Goal: Share content: Share content

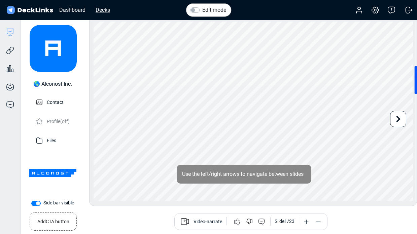
click at [109, 10] on div "Decks" at bounding box center [102, 10] width 21 height 8
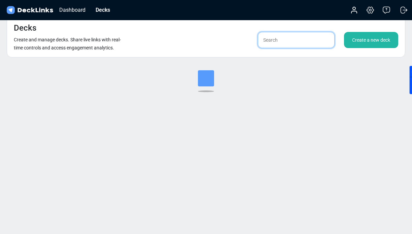
click at [279, 43] on input "text" at bounding box center [296, 40] width 77 height 16
type input "[PERSON_NAME]"
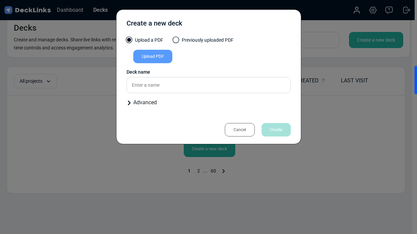
click at [231, 125] on div "Cancel" at bounding box center [240, 129] width 30 height 13
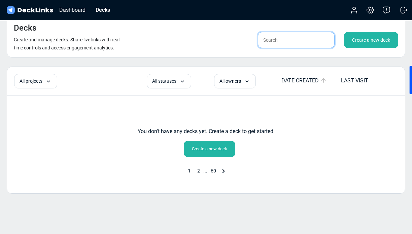
click at [295, 37] on input "text" at bounding box center [296, 40] width 77 height 16
type input "[PERSON_NAME]"
drag, startPoint x: 257, startPoint y: 41, endPoint x: 214, endPoint y: 38, distance: 43.1
click at [214, 38] on div "Decks Create and manage decks. Share live links with real-time controls and acc…" at bounding box center [206, 36] width 398 height 41
click at [100, 11] on div "Decks" at bounding box center [102, 10] width 21 height 8
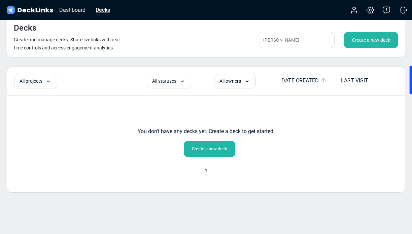
click at [100, 8] on div "Decks" at bounding box center [102, 10] width 21 height 8
click at [105, 9] on div "Decks" at bounding box center [102, 10] width 21 height 8
click at [40, 8] on img at bounding box center [29, 10] width 49 height 10
click at [68, 12] on div "Dashboard" at bounding box center [72, 10] width 33 height 8
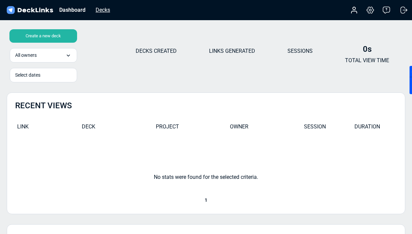
click at [105, 12] on div "Decks" at bounding box center [102, 10] width 21 height 8
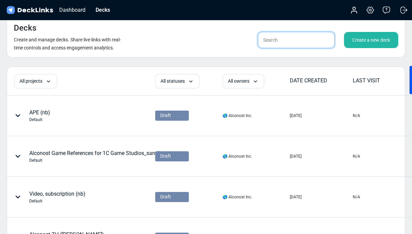
click at [278, 40] on input "text" at bounding box center [296, 40] width 77 height 16
paste input "[PERSON_NAME]"
type input "[PERSON_NAME]"
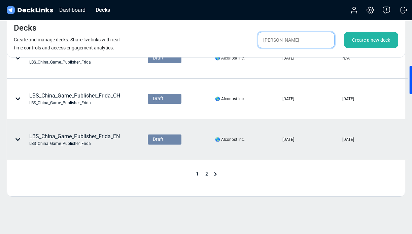
scroll to position [345, 0]
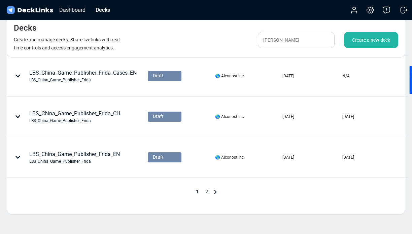
click at [208, 192] on span "2" at bounding box center [206, 191] width 9 height 5
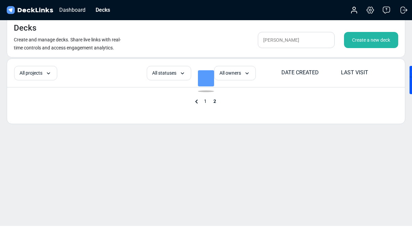
scroll to position [282, 0]
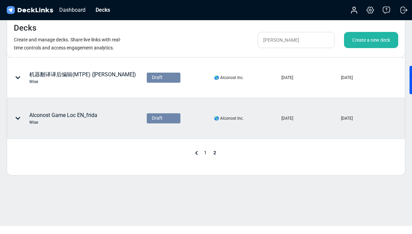
click at [67, 116] on div "Alconost Game Loc EN_frida Wise" at bounding box center [63, 118] width 68 height 14
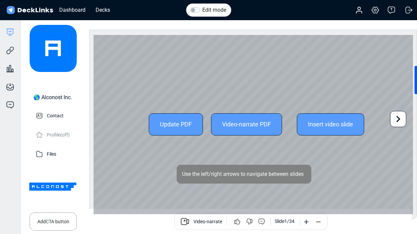
click at [261, 151] on div "Update PDF Video-narrate PDF Insert video slide" at bounding box center [253, 125] width 319 height 180
click at [394, 121] on icon at bounding box center [398, 119] width 13 height 13
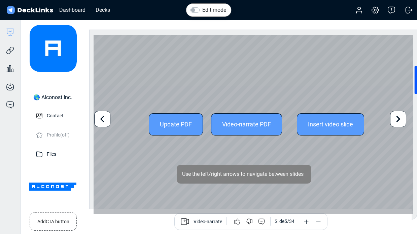
click at [394, 121] on icon at bounding box center [398, 119] width 13 height 13
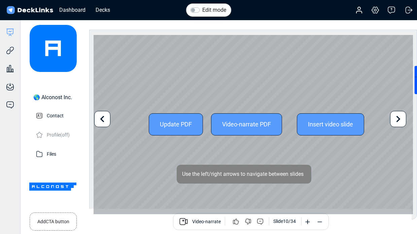
click at [394, 121] on icon at bounding box center [398, 119] width 13 height 13
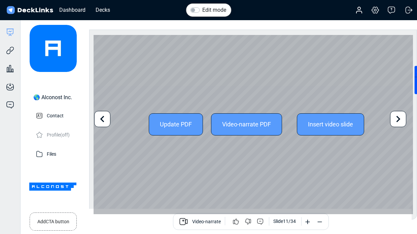
click at [394, 121] on icon at bounding box center [398, 119] width 13 height 13
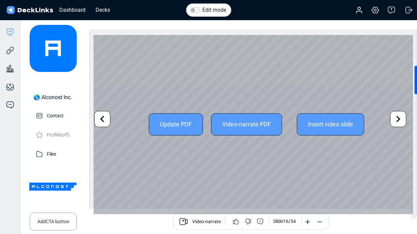
click at [394, 121] on icon at bounding box center [398, 119] width 13 height 13
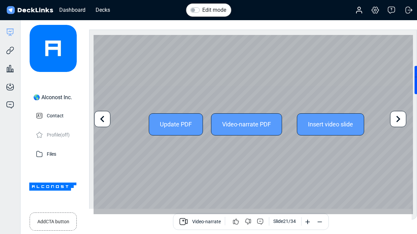
click at [394, 121] on icon at bounding box center [398, 119] width 13 height 13
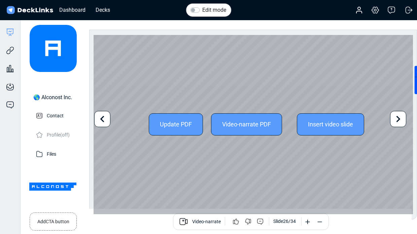
click at [394, 121] on icon at bounding box center [398, 119] width 13 height 13
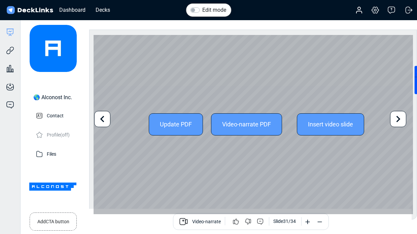
click at [394, 121] on icon at bounding box center [398, 119] width 13 height 13
click at [107, 121] on icon at bounding box center [102, 119] width 13 height 13
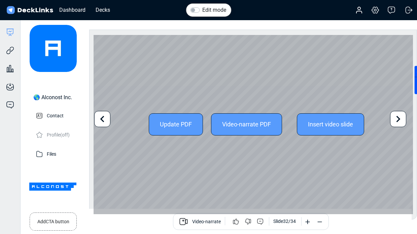
click at [107, 121] on icon at bounding box center [102, 119] width 13 height 13
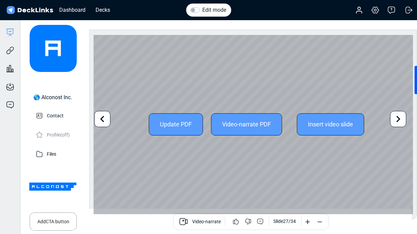
click at [107, 121] on icon at bounding box center [102, 119] width 13 height 13
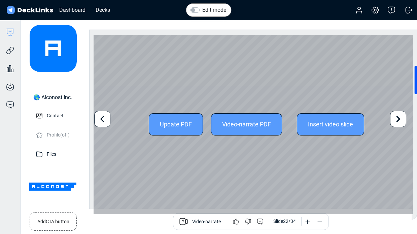
click at [107, 121] on icon at bounding box center [102, 119] width 13 height 13
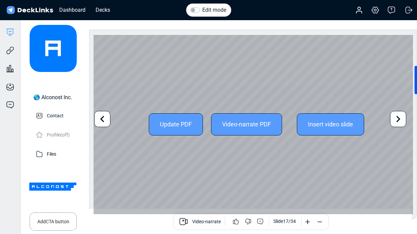
click at [107, 121] on icon at bounding box center [102, 119] width 13 height 13
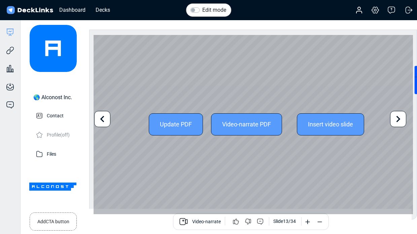
click at [107, 121] on icon at bounding box center [102, 119] width 13 height 13
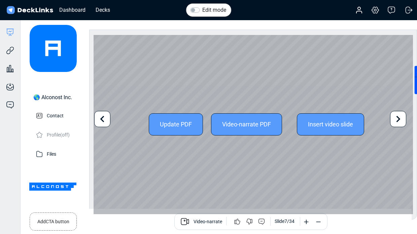
click at [107, 121] on icon at bounding box center [102, 119] width 13 height 13
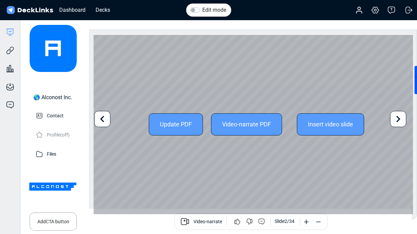
click at [408, 115] on div "Update PDF Video-narrate PDF Insert video slide" at bounding box center [253, 125] width 319 height 180
click at [401, 115] on icon at bounding box center [398, 119] width 13 height 13
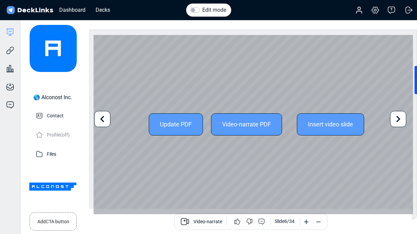
click at [401, 115] on icon at bounding box center [398, 119] width 13 height 13
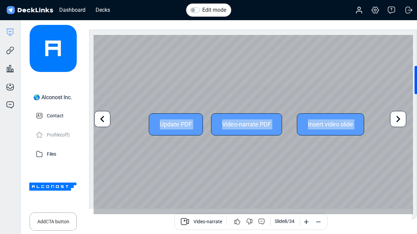
click at [103, 117] on icon at bounding box center [102, 119] width 4 height 6
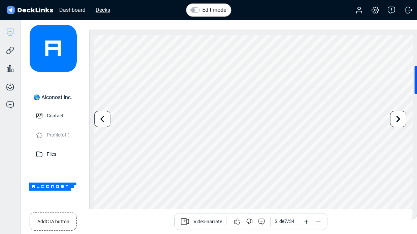
click at [103, 13] on div "Decks" at bounding box center [102, 10] width 21 height 8
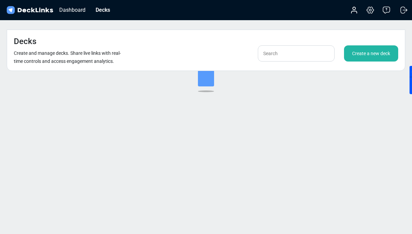
click at [372, 45] on div "Create a new deck" at bounding box center [371, 53] width 54 height 16
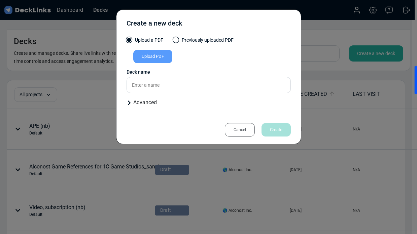
click at [150, 56] on div "Upload PDF" at bounding box center [152, 56] width 39 height 13
click at [0, 0] on input "Upload PDF" at bounding box center [0, 0] width 0 height 0
click at [159, 57] on div "Upload PDF" at bounding box center [152, 56] width 39 height 13
click at [0, 0] on input "Upload PDF" at bounding box center [0, 0] width 0 height 0
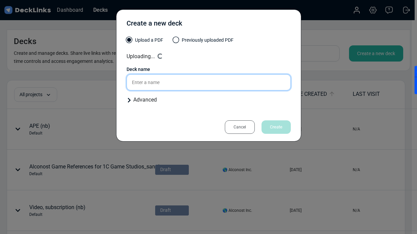
click at [174, 78] on input "text" at bounding box center [209, 82] width 164 height 16
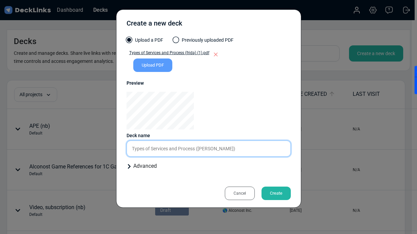
drag, startPoint x: 197, startPoint y: 149, endPoint x: 120, endPoint y: 147, distance: 77.4
click at [120, 147] on div "Create a new deck Upload a PDF Previously uploaded PDF Types of Services and Pr…" at bounding box center [208, 108] width 185 height 198
click at [132, 150] on input "Localization ([PERSON_NAME])" at bounding box center [209, 149] width 164 height 16
type input "Alconost-Localization ([PERSON_NAME])"
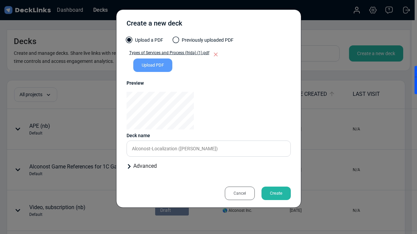
click at [271, 197] on div "Create" at bounding box center [275, 193] width 29 height 13
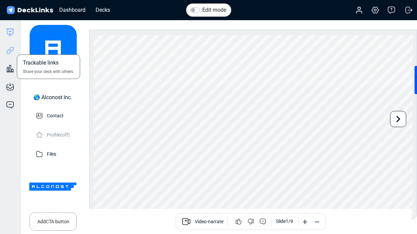
click at [11, 48] on icon at bounding box center [10, 50] width 8 height 8
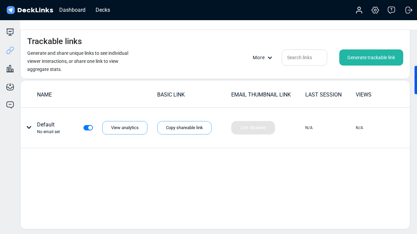
click at [365, 49] on div "Generate trackable link" at bounding box center [371, 57] width 64 height 16
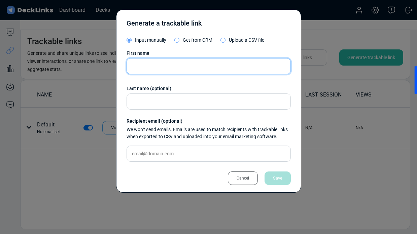
click at [175, 67] on input "text" at bounding box center [209, 66] width 164 height 16
paste input "[EMAIL_ADDRESS][DOMAIN_NAME]"
type input "[EMAIL_ADDRESS][DOMAIN_NAME]"
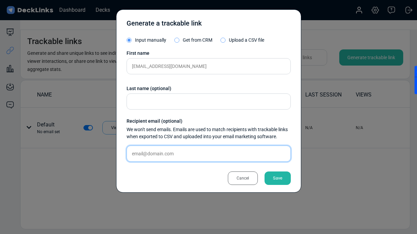
click at [153, 151] on input "text" at bounding box center [209, 154] width 164 height 16
paste input "[EMAIL_ADDRESS][DOMAIN_NAME]"
type input "[EMAIL_ADDRESS][DOMAIN_NAME]"
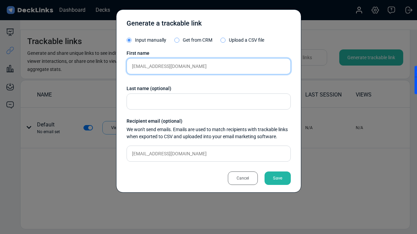
drag, startPoint x: 207, startPoint y: 66, endPoint x: 82, endPoint y: 62, distance: 124.5
click at [82, 62] on div "Generate a trackable link Input manually Get from CRM Upload a CSV file First n…" at bounding box center [208, 117] width 417 height 234
paste input "[PERSON_NAME]"
type input "[PERSON_NAME]"
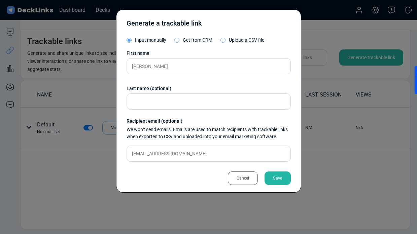
click at [273, 179] on div "Save" at bounding box center [277, 178] width 26 height 13
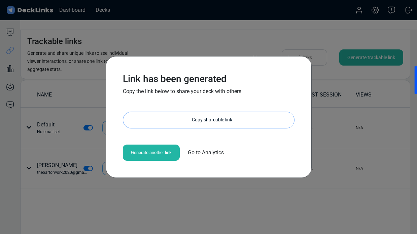
click at [187, 118] on div "Copy shareable link" at bounding box center [212, 120] width 164 height 16
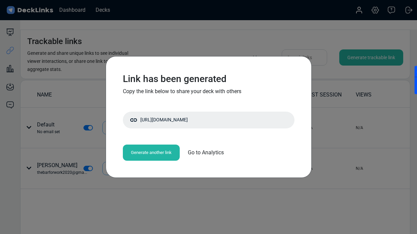
click at [155, 149] on div "Generate another link" at bounding box center [151, 153] width 57 height 16
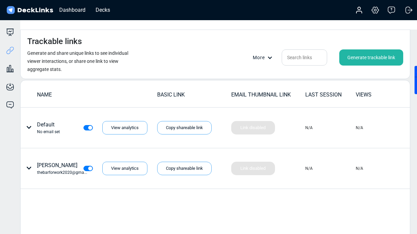
click at [352, 49] on div "Generate trackable link" at bounding box center [371, 57] width 64 height 16
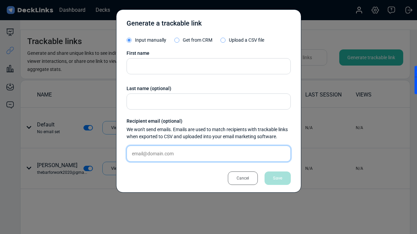
click at [161, 158] on input "text" at bounding box center [209, 154] width 164 height 16
paste input "[EMAIL_ADDRESS][DOMAIN_NAME]"
type input "[EMAIL_ADDRESS][DOMAIN_NAME]"
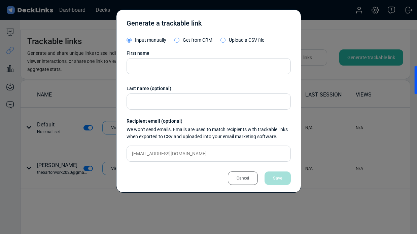
click at [151, 58] on div "First name Last name (optional) Recipient email (optional) We won't send emails…" at bounding box center [209, 108] width 164 height 117
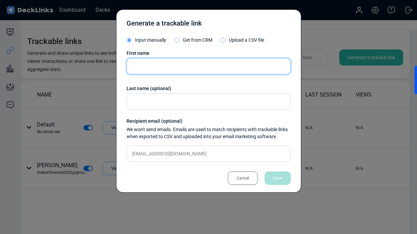
click at [148, 62] on input "text" at bounding box center [209, 66] width 164 height 16
type input "q"
type input "[PERSON_NAME]"
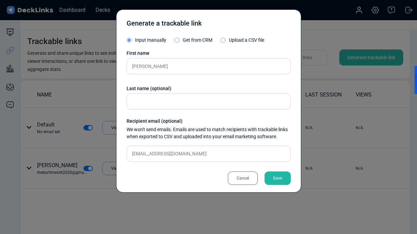
click at [272, 178] on div "Save" at bounding box center [277, 178] width 26 height 13
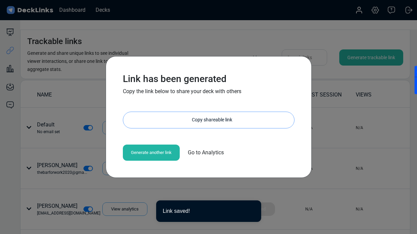
click at [204, 121] on div "Copy shareable link" at bounding box center [212, 120] width 164 height 16
